Goal: Task Accomplishment & Management: Manage account settings

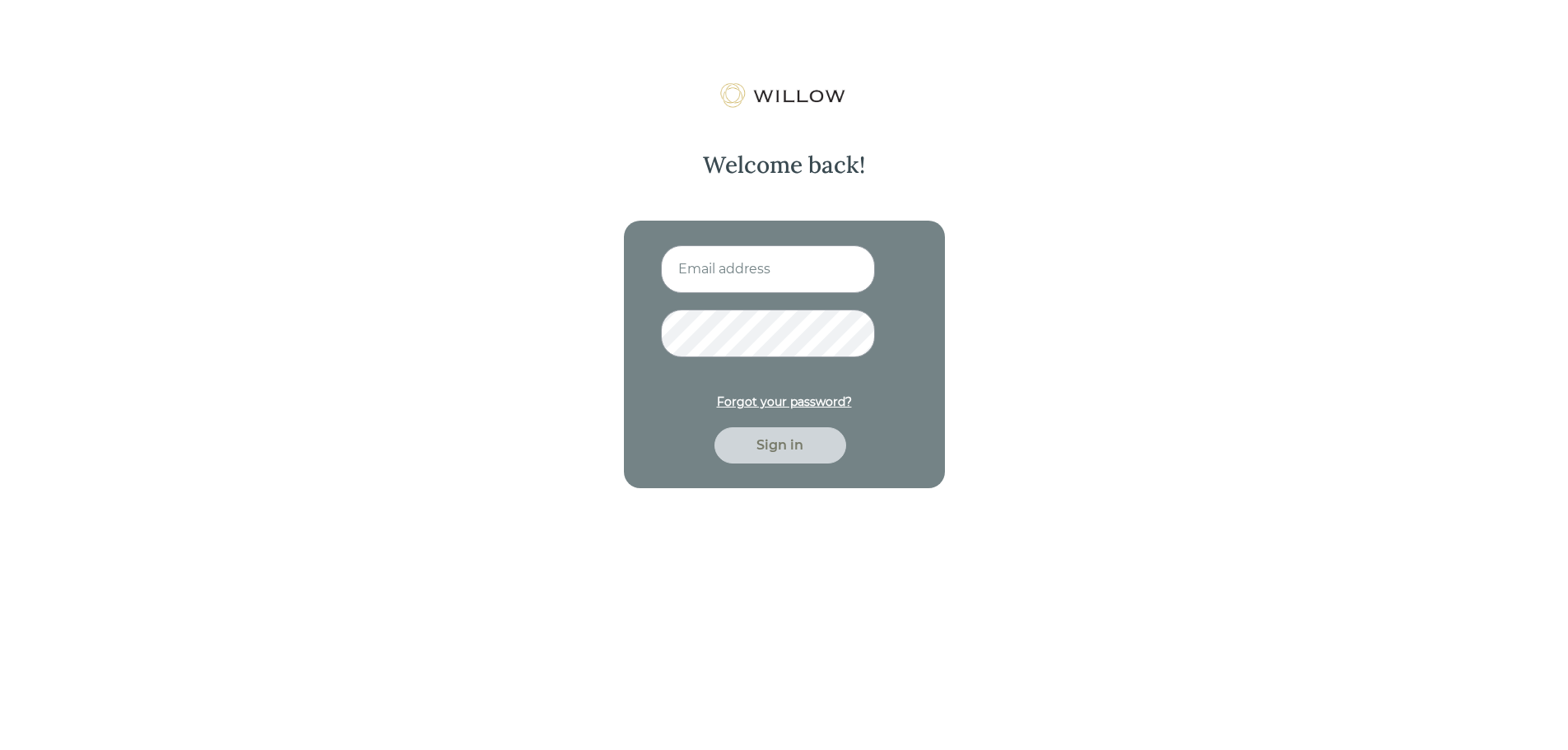
type input "[EMAIL_ADDRESS][PERSON_NAME][DOMAIN_NAME]"
click at [786, 454] on div "Sign in" at bounding box center [781, 445] width 94 height 20
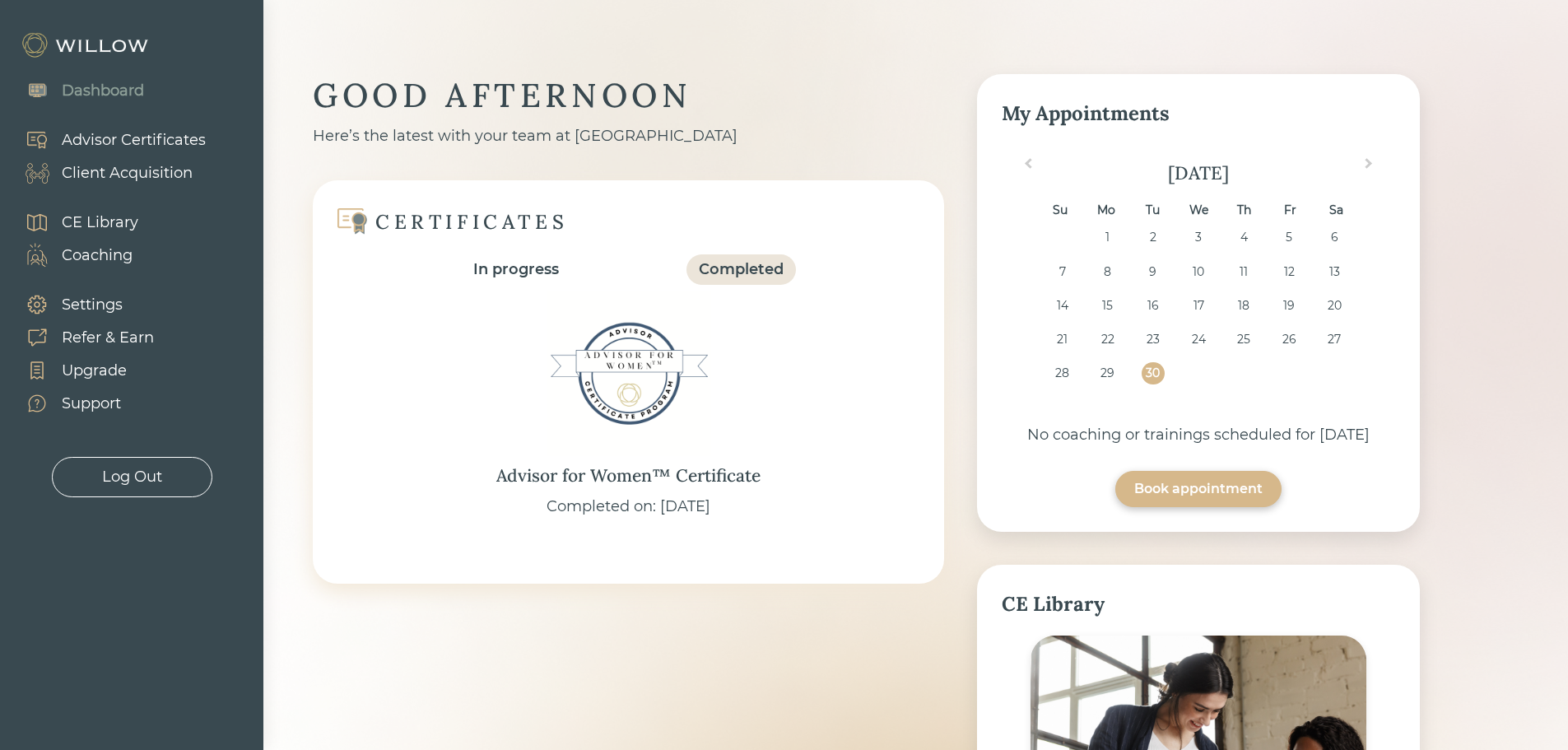
click at [139, 162] on div "Client Acquisition" at bounding box center [127, 173] width 131 height 22
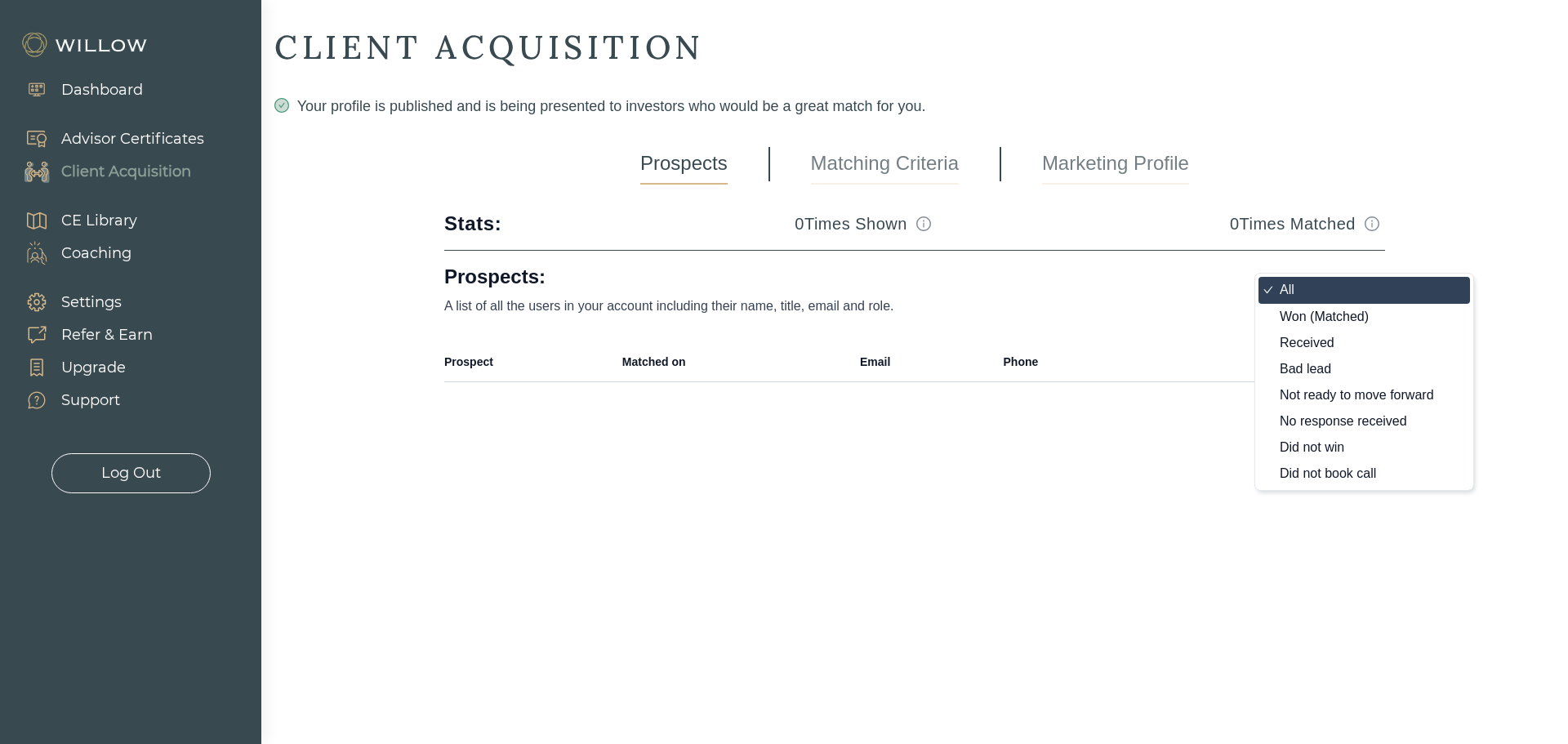
click at [1374, 290] on body "Dashboard Advisor Certificates Client Acquisition CE Library Coaching Settings …" at bounding box center [784, 372] width 1568 height 744
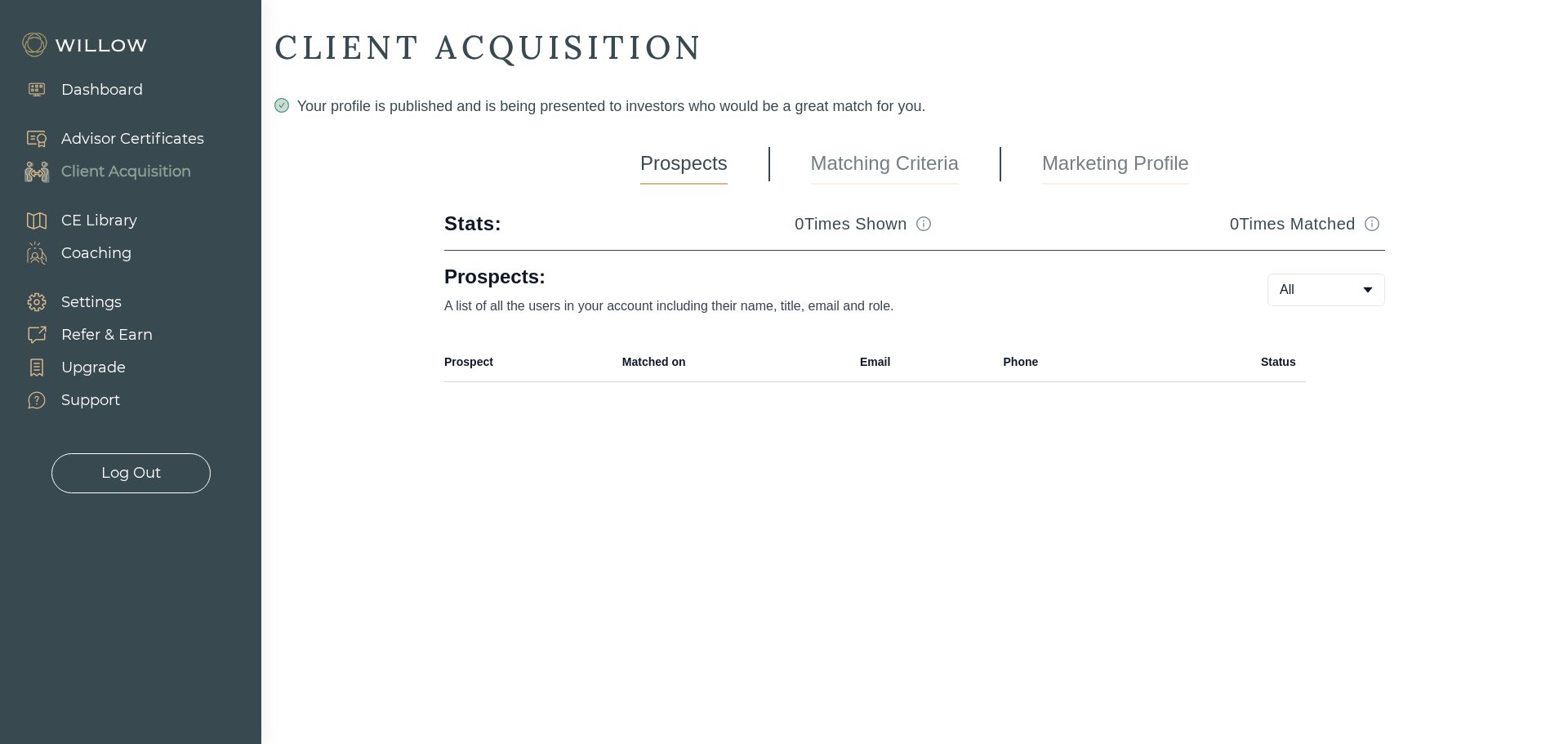
click at [873, 161] on link "Matching Criteria" at bounding box center [885, 164] width 147 height 41
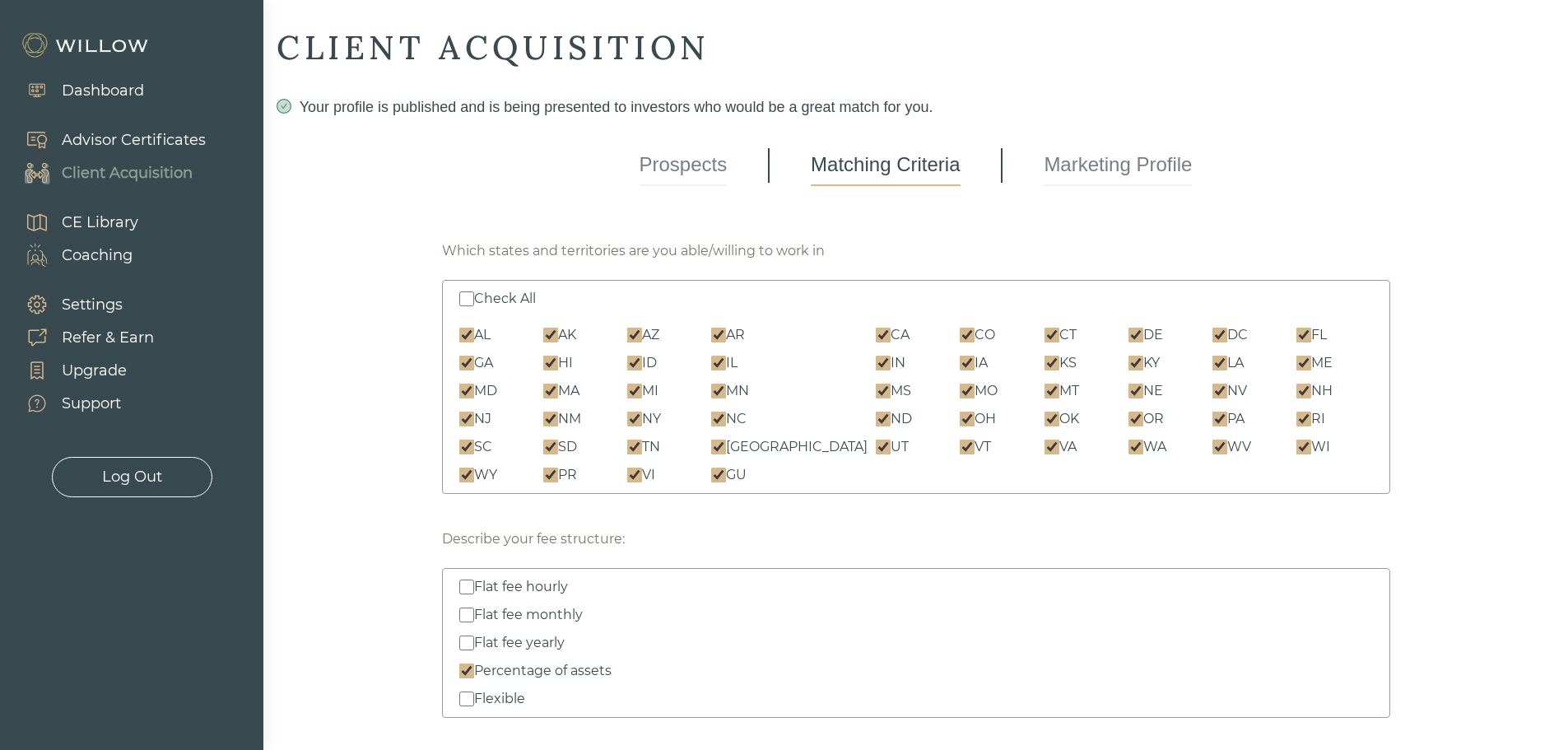
click at [1122, 165] on link "Marketing Profile" at bounding box center [1117, 165] width 148 height 41
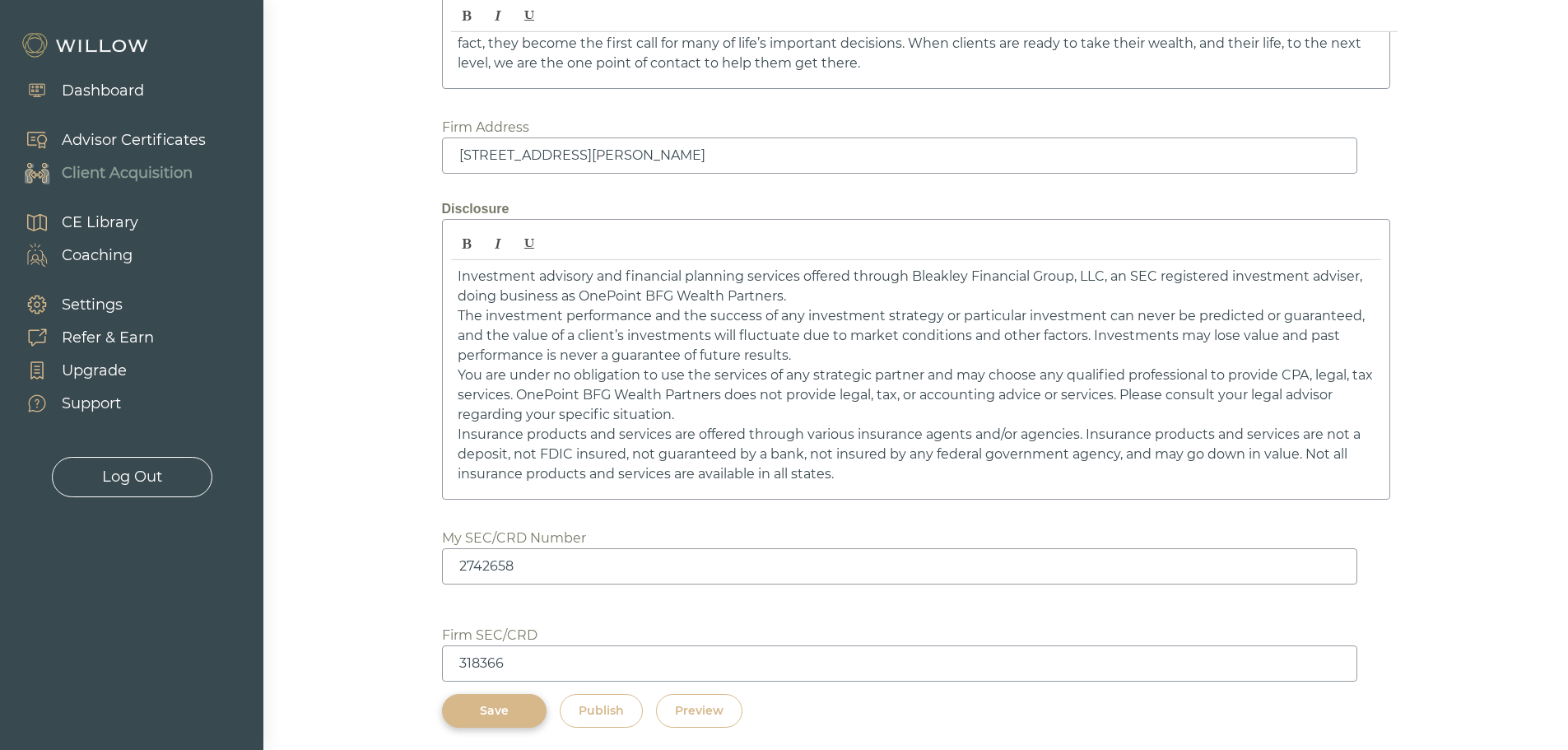
scroll to position [2493, 0]
click at [705, 708] on div "Preview" at bounding box center [699, 707] width 49 height 18
click at [693, 705] on div "Preview" at bounding box center [699, 707] width 49 height 18
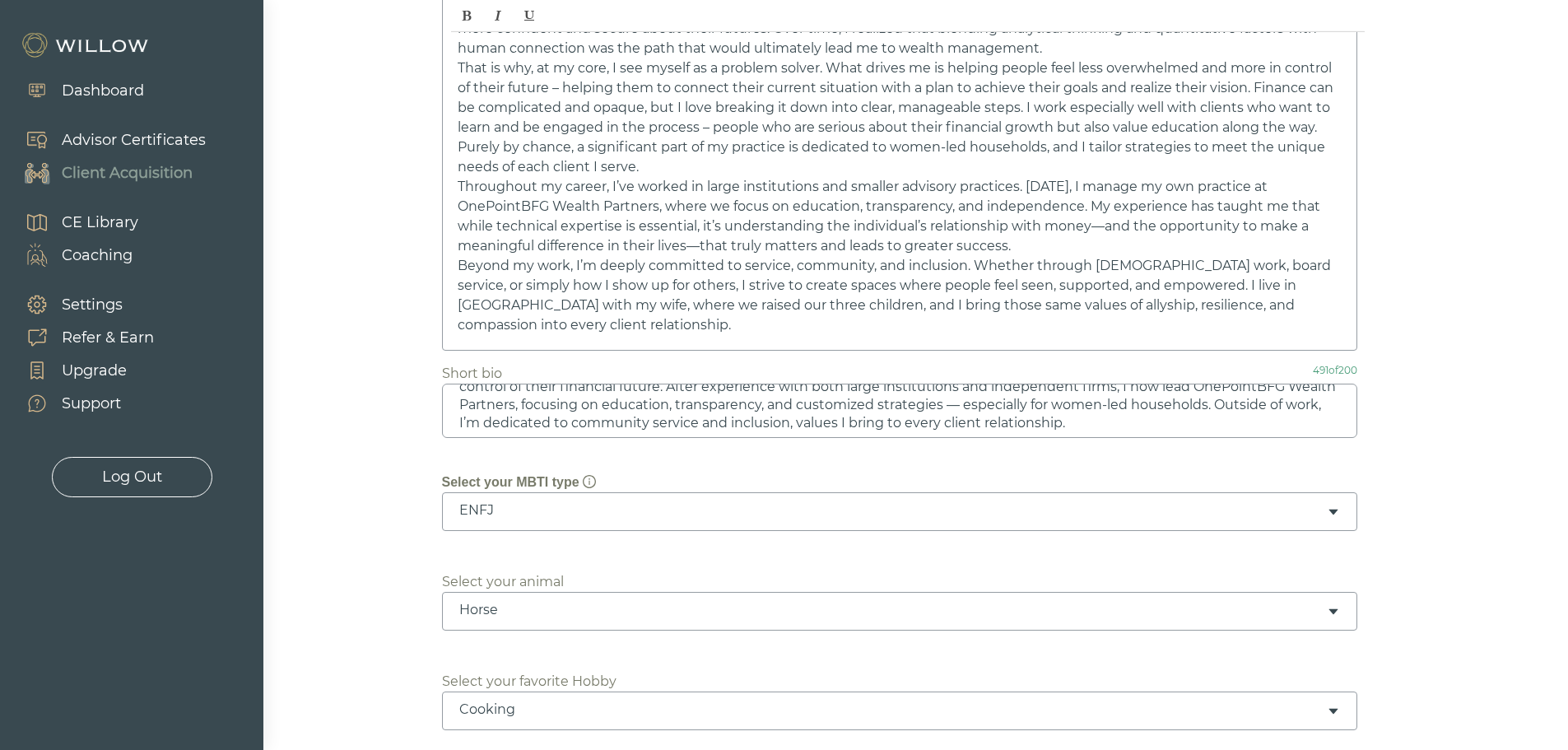
scroll to position [33, 0]
click at [703, 407] on textarea "I’m a wealth advisor and problem solver who combines analytical expertise with …" at bounding box center [900, 411] width 916 height 55
click at [1171, 386] on textarea "I’m a wealth advisor and problem solver who combines analytical expertise with …" at bounding box center [900, 411] width 916 height 55
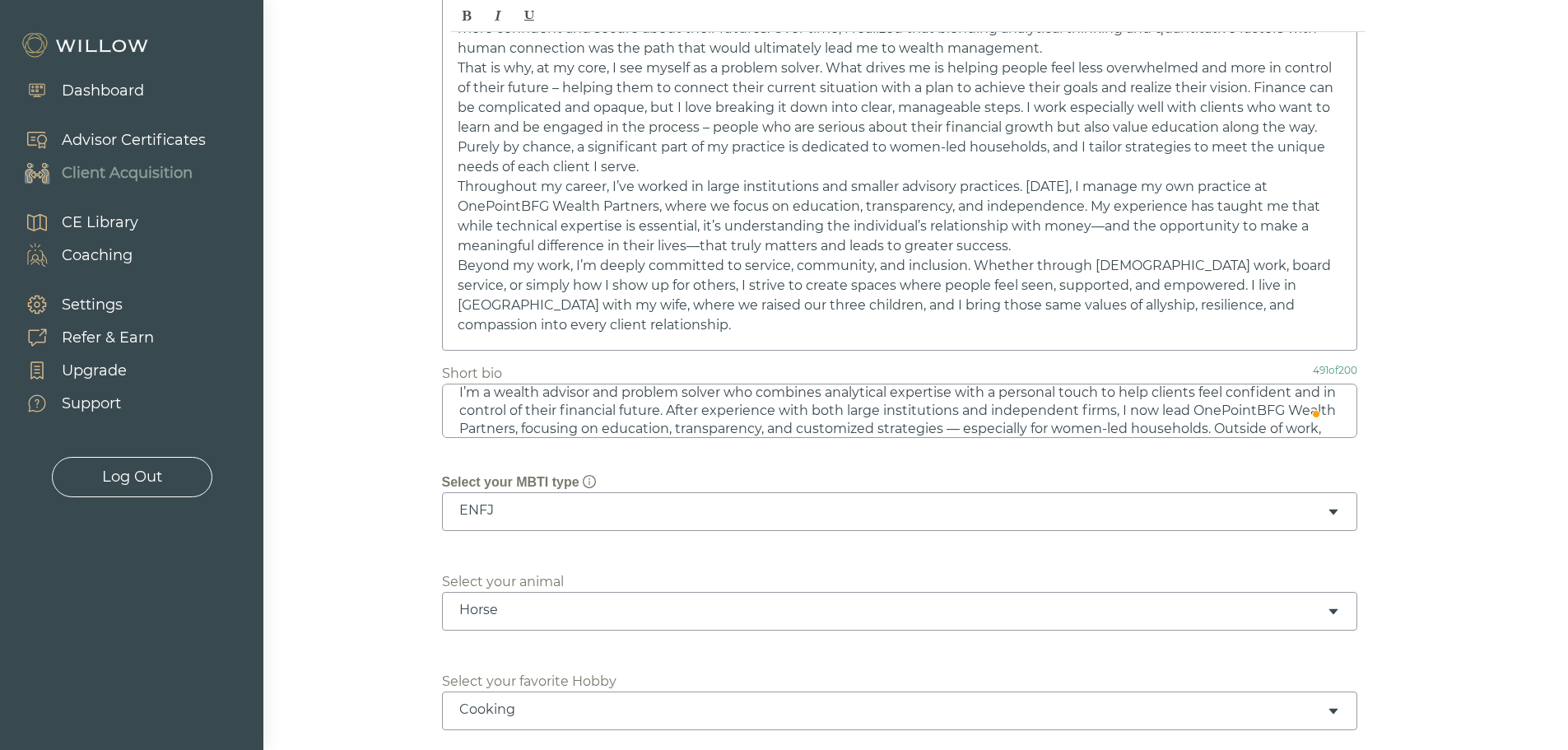
drag, startPoint x: 1178, startPoint y: 408, endPoint x: 1202, endPoint y: 407, distance: 24.0
click at [1202, 407] on textarea "I’m a wealth advisor and problem solver who combines analytical expertise with …" at bounding box center [900, 411] width 916 height 55
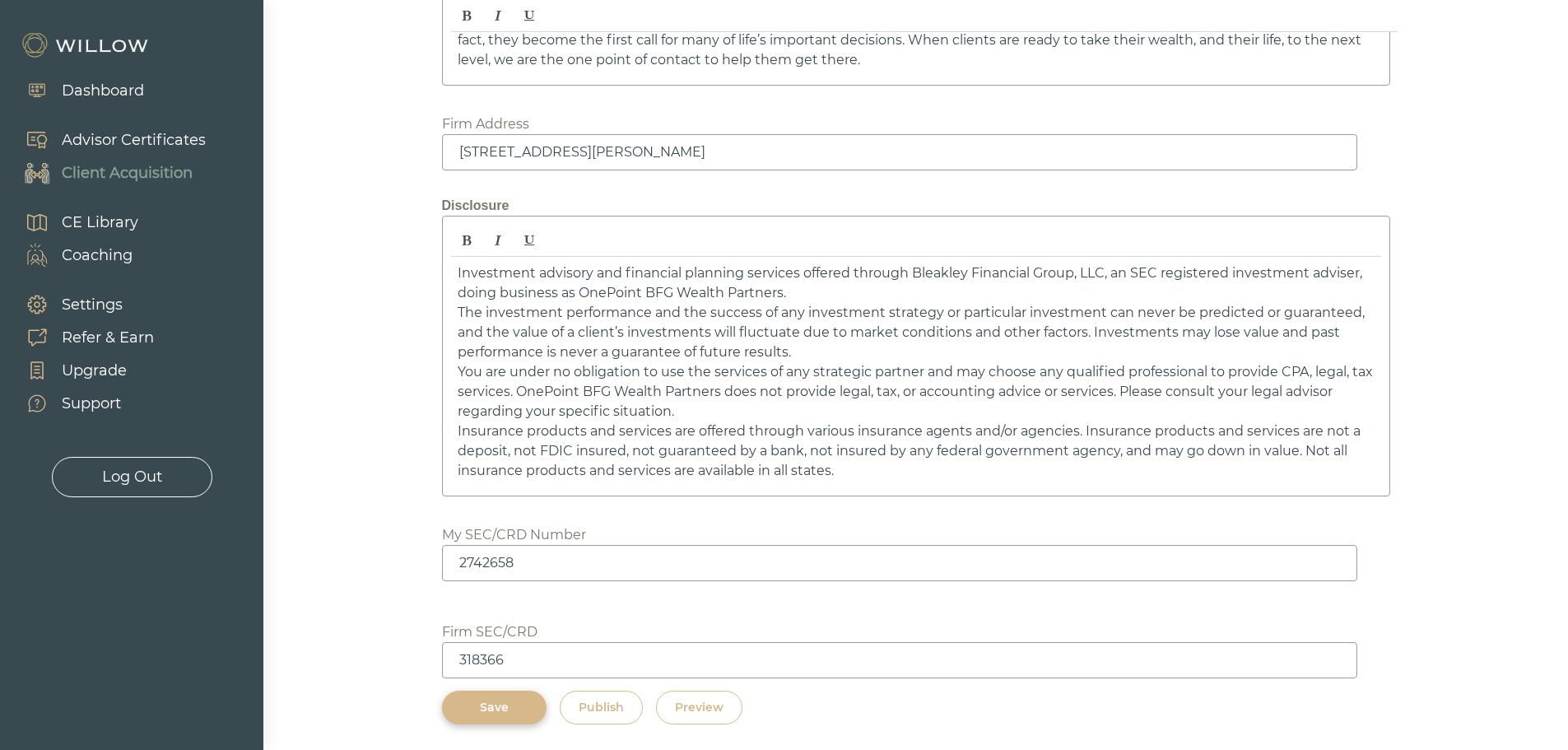
scroll to position [2493, 0]
type textarea "I’m a wealth advisor and problem solver who combines analytical expertise with …"
click at [128, 480] on div "Log Out" at bounding box center [131, 476] width 60 height 22
